Goal: Information Seeking & Learning: Understand process/instructions

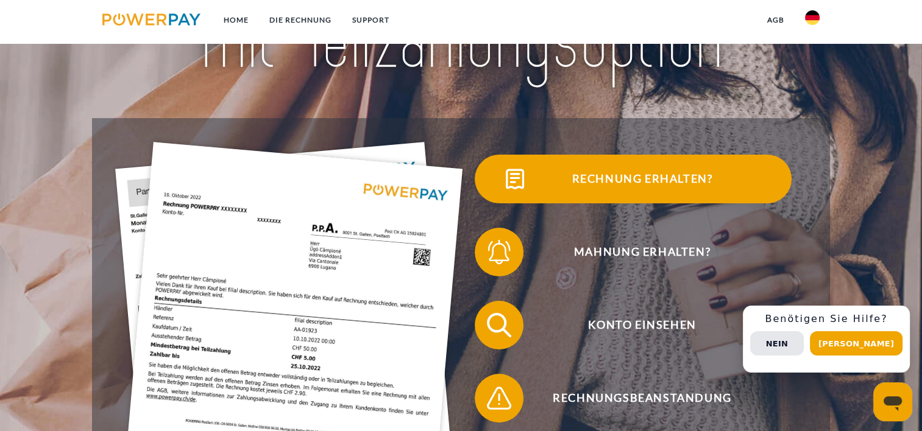
scroll to position [244, 0]
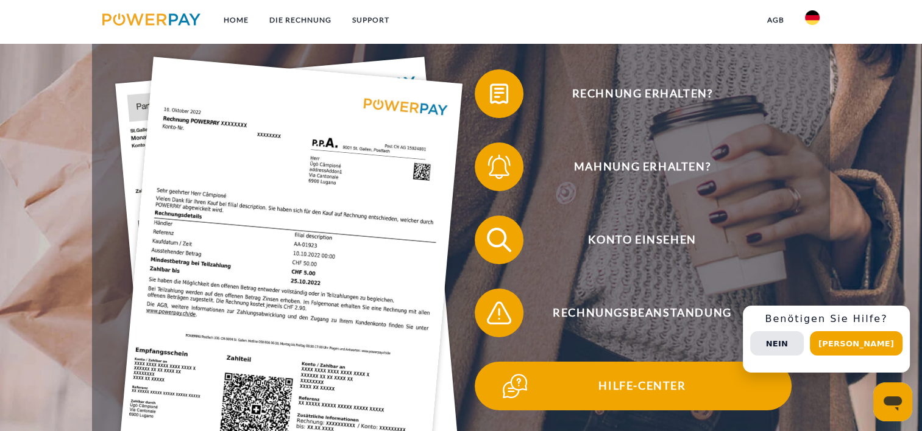
click at [636, 383] on span "Hilfe-Center" at bounding box center [642, 386] width 298 height 49
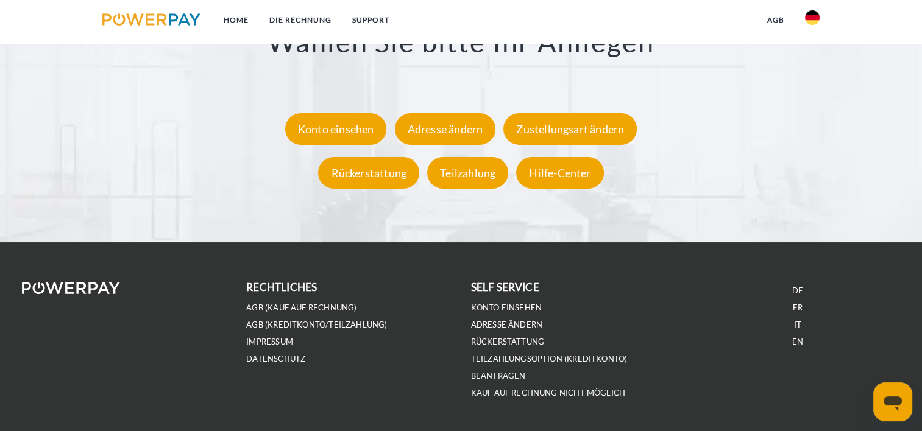
scroll to position [2354, 0]
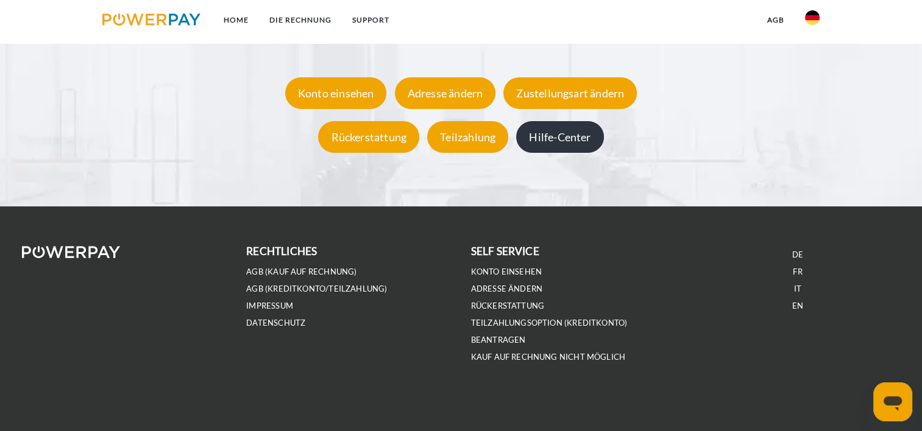
click at [541, 135] on div "Hilfe-Center" at bounding box center [559, 138] width 87 height 32
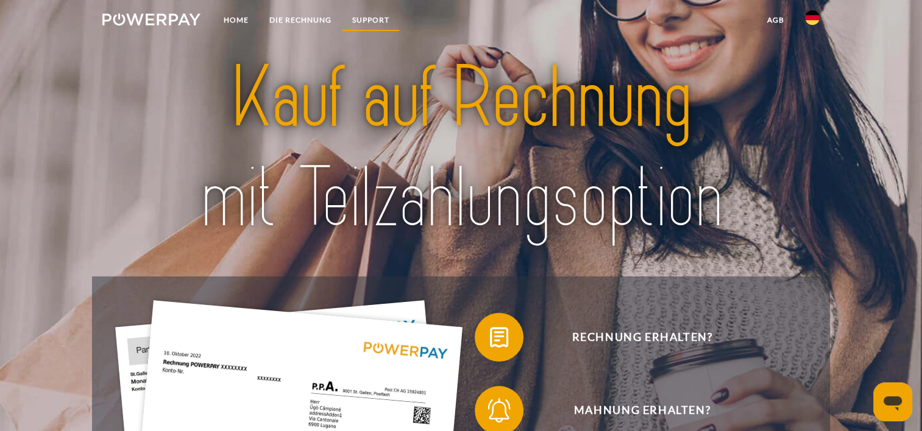
click at [362, 17] on link "SUPPORT" at bounding box center [371, 20] width 58 height 22
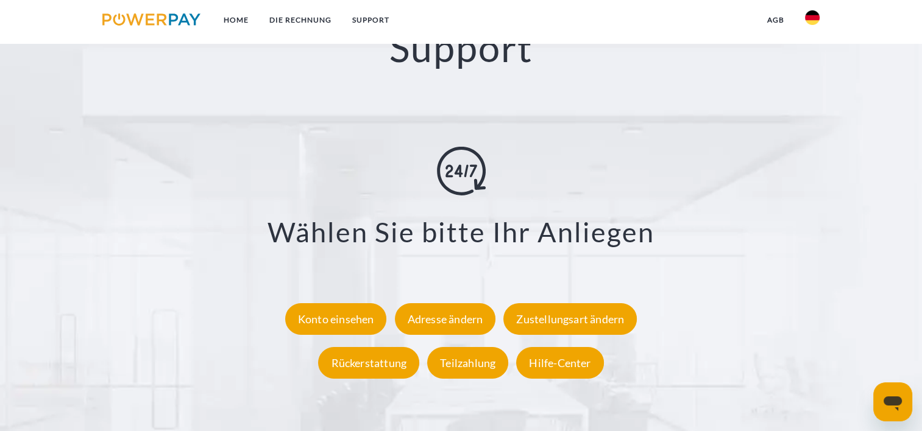
scroll to position [2232, 0]
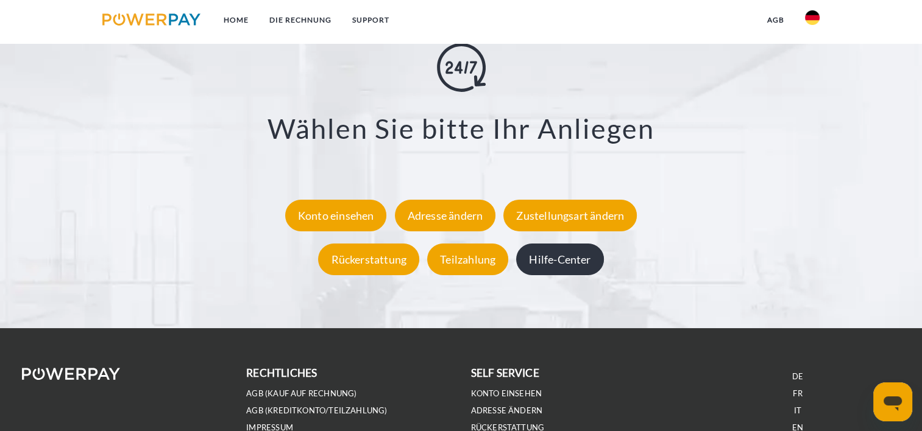
click at [565, 254] on div "Hilfe-Center" at bounding box center [559, 260] width 87 height 32
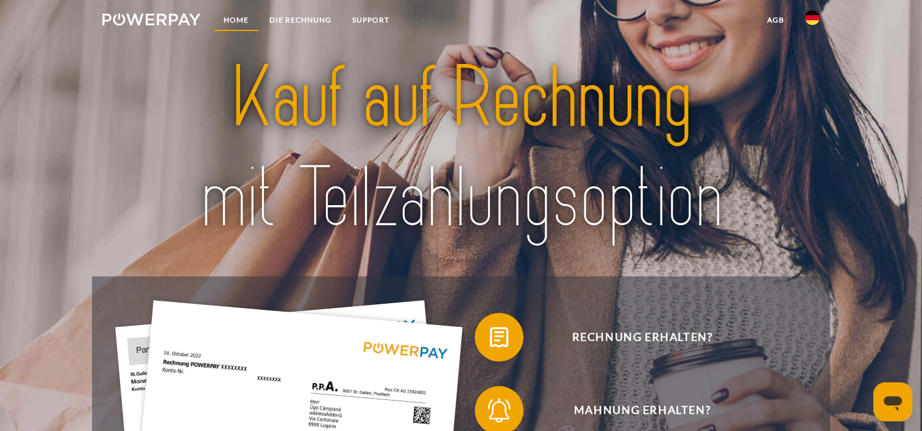
click at [225, 19] on link "Home" at bounding box center [236, 20] width 46 height 22
click at [355, 19] on link "SUPPORT" at bounding box center [371, 20] width 58 height 22
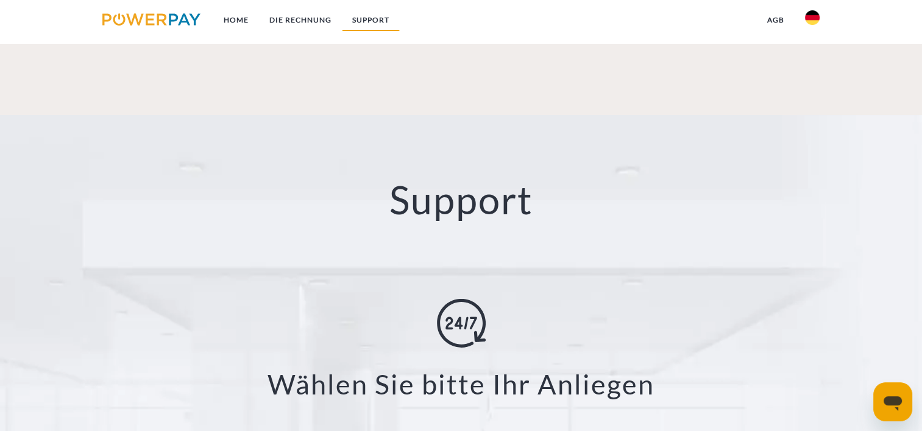
scroll to position [2095, 0]
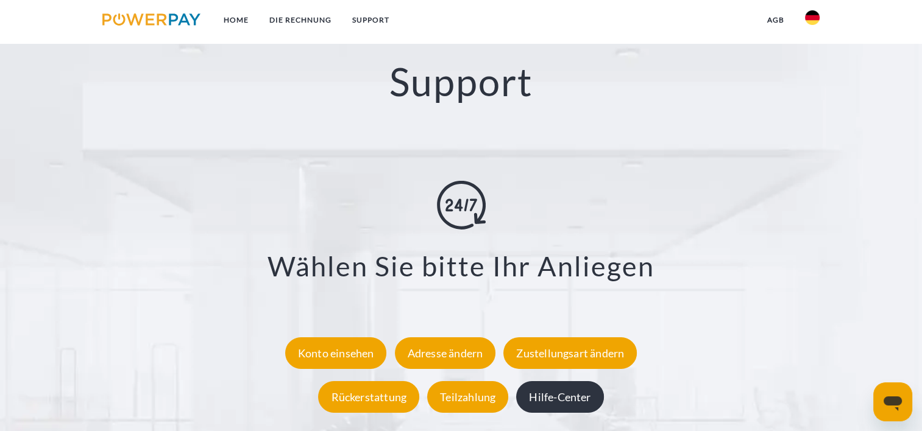
click at [577, 408] on div "Hilfe-Center" at bounding box center [559, 397] width 87 height 32
